Goal: Information Seeking & Learning: Stay updated

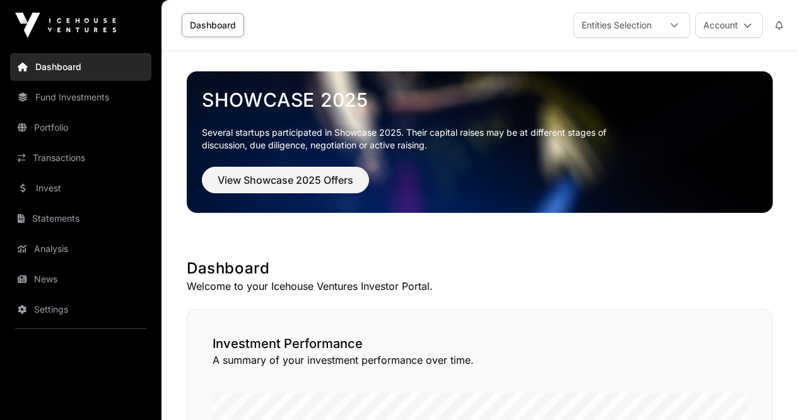
scroll to position [189, 0]
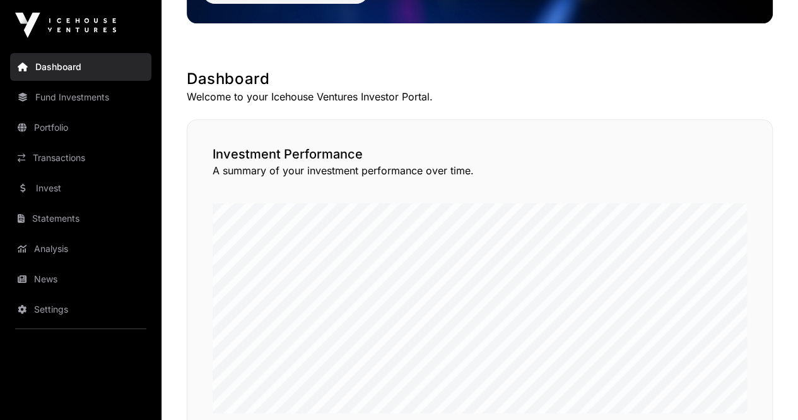
click at [45, 280] on link "News" at bounding box center [80, 279] width 141 height 28
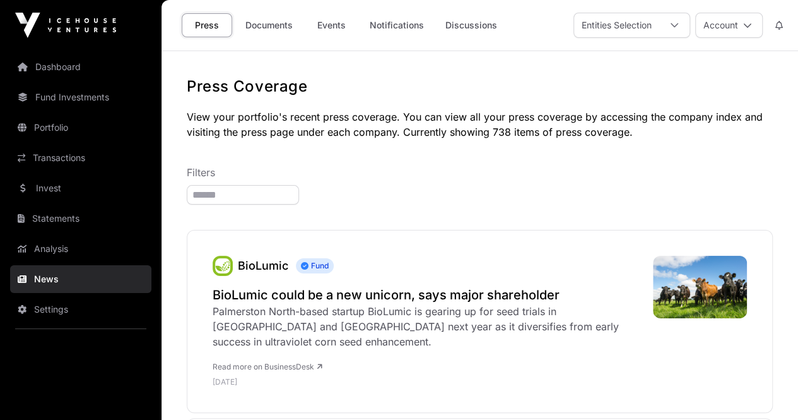
click at [275, 21] on link "Documents" at bounding box center [269, 25] width 64 height 24
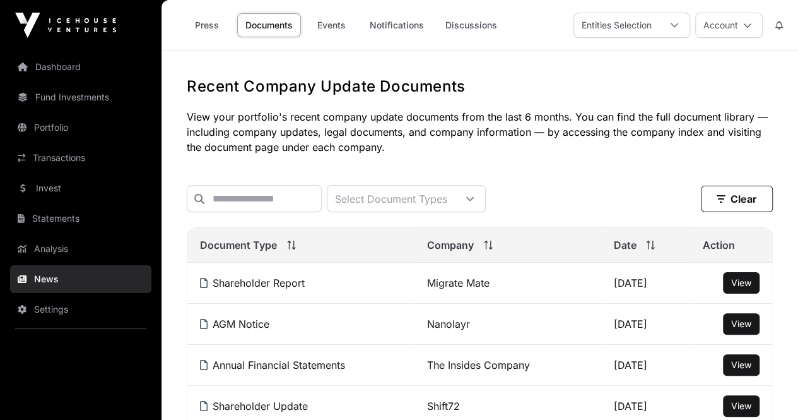
scroll to position [63, 0]
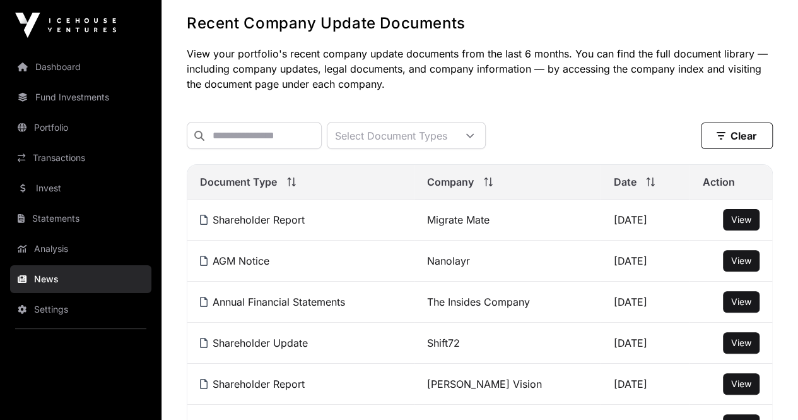
click at [743, 266] on span "View" at bounding box center [741, 260] width 20 height 11
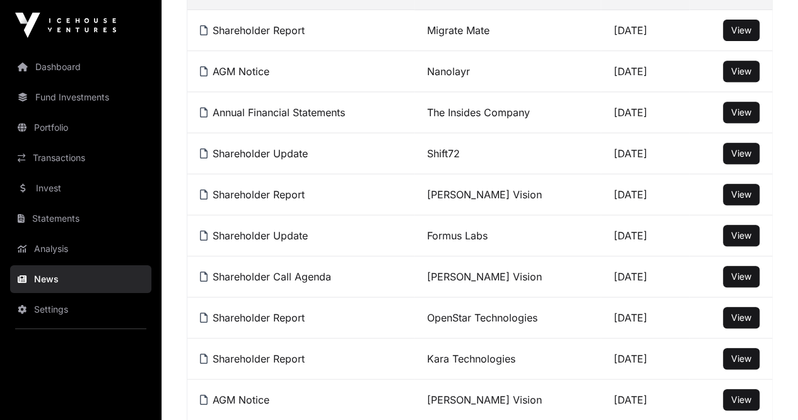
click at [735, 240] on span "View" at bounding box center [741, 235] width 20 height 11
click at [737, 199] on span "View" at bounding box center [741, 194] width 20 height 11
